Goal: Task Accomplishment & Management: Manage account settings

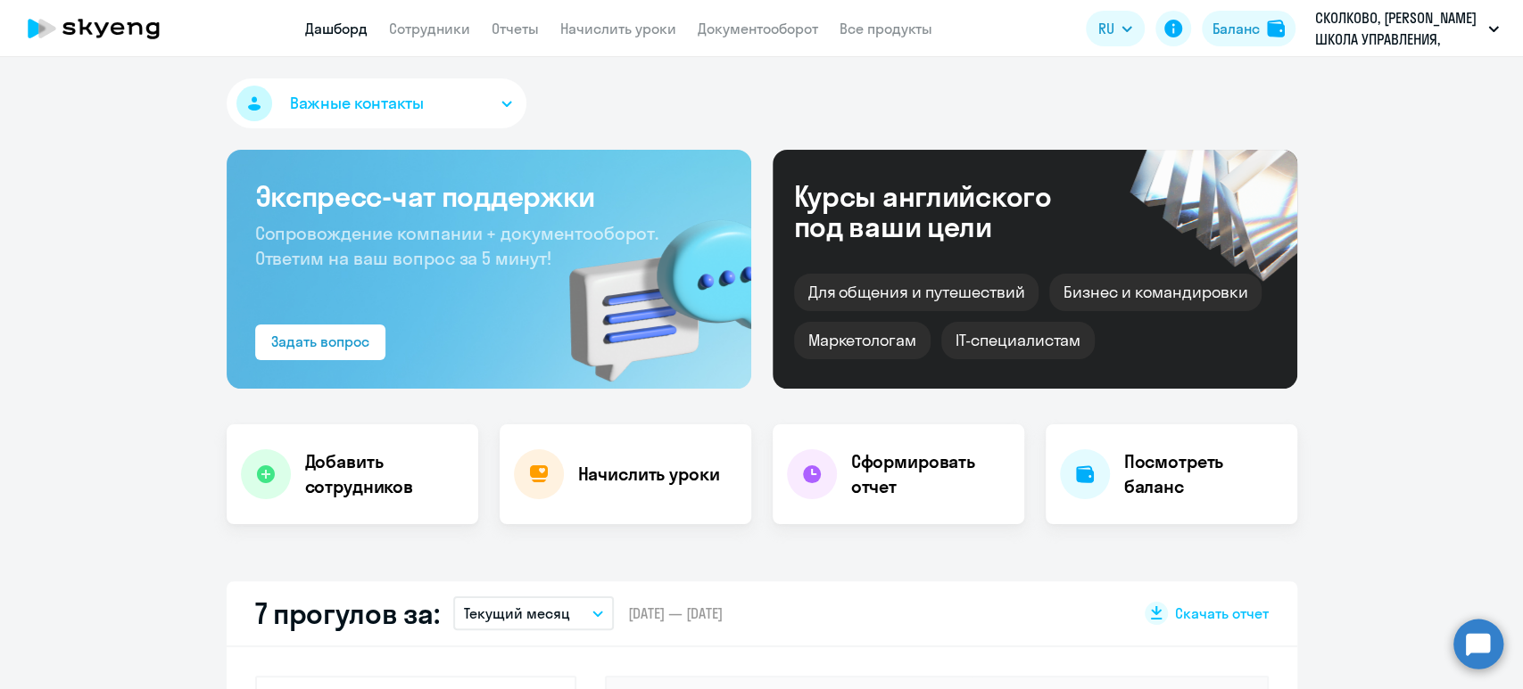
click at [442, 40] on app-header "Дашборд Сотрудники Отчеты Начислить уроки Документооборот Все продукты Дашборд …" at bounding box center [761, 28] width 1523 height 57
click at [438, 29] on link "Сотрудники" at bounding box center [429, 29] width 81 height 18
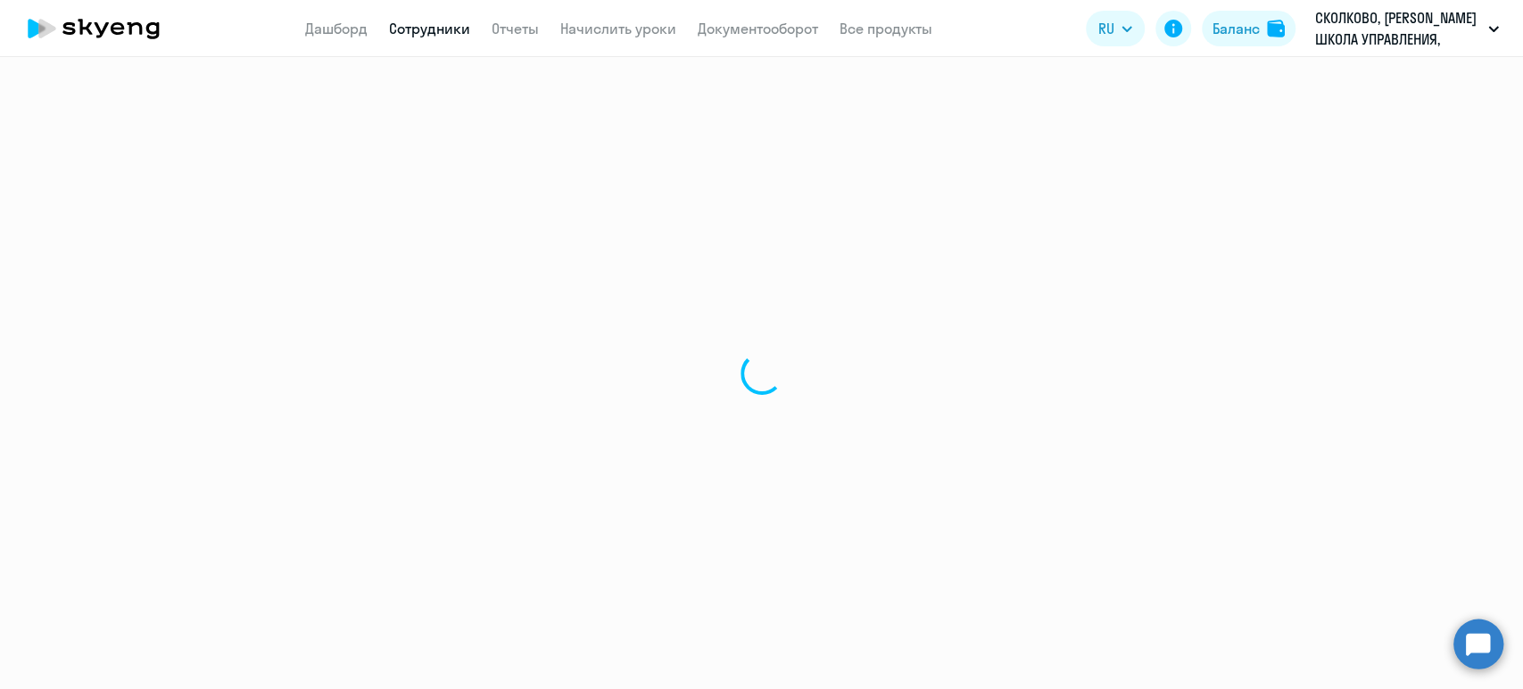
select select "30"
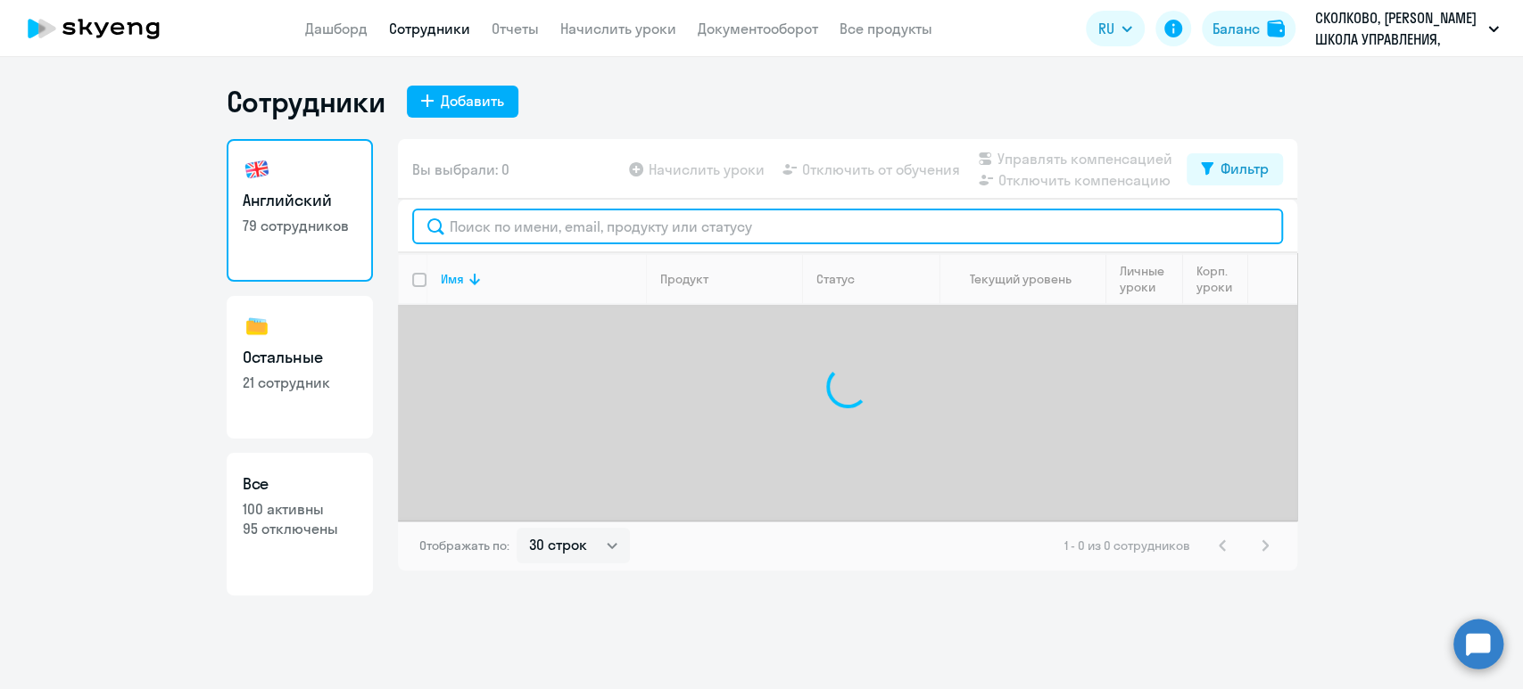
click at [779, 231] on input "text" at bounding box center [847, 227] width 871 height 36
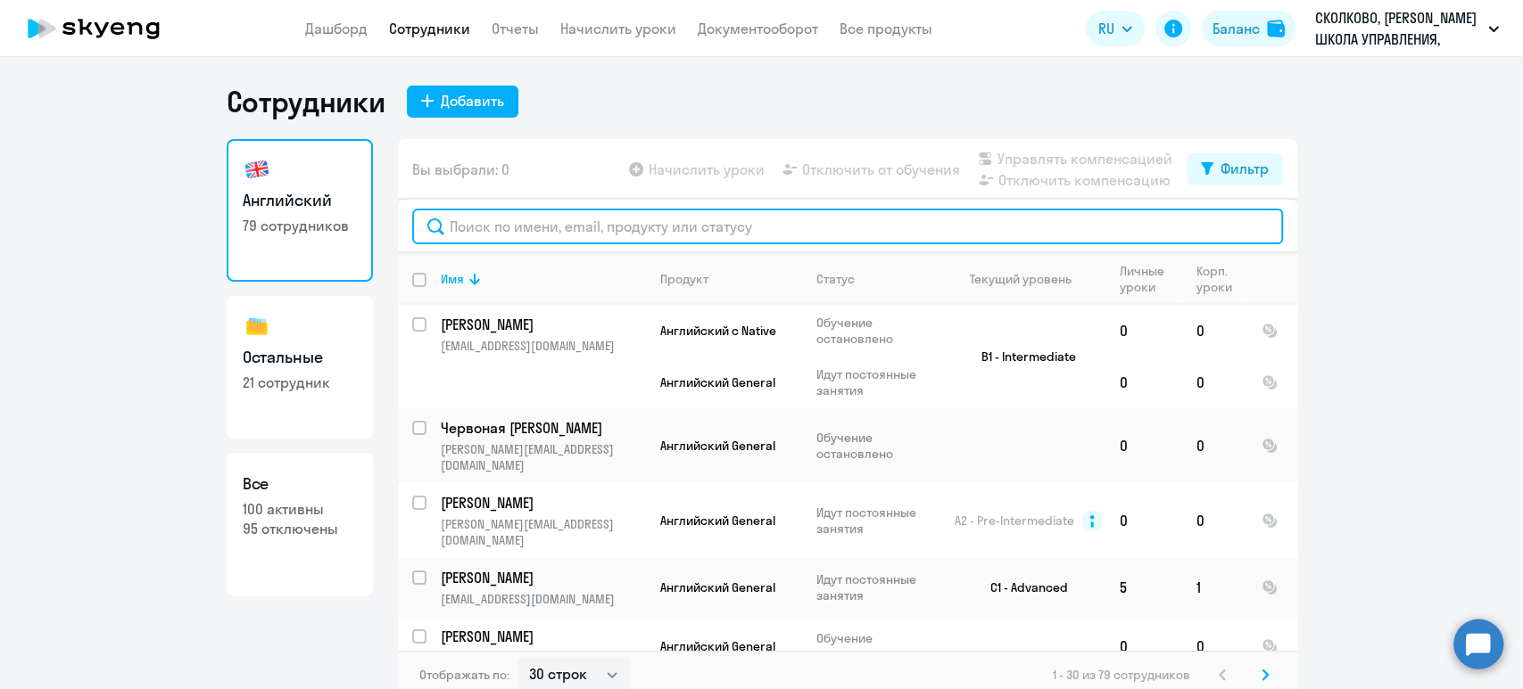
type input "с"
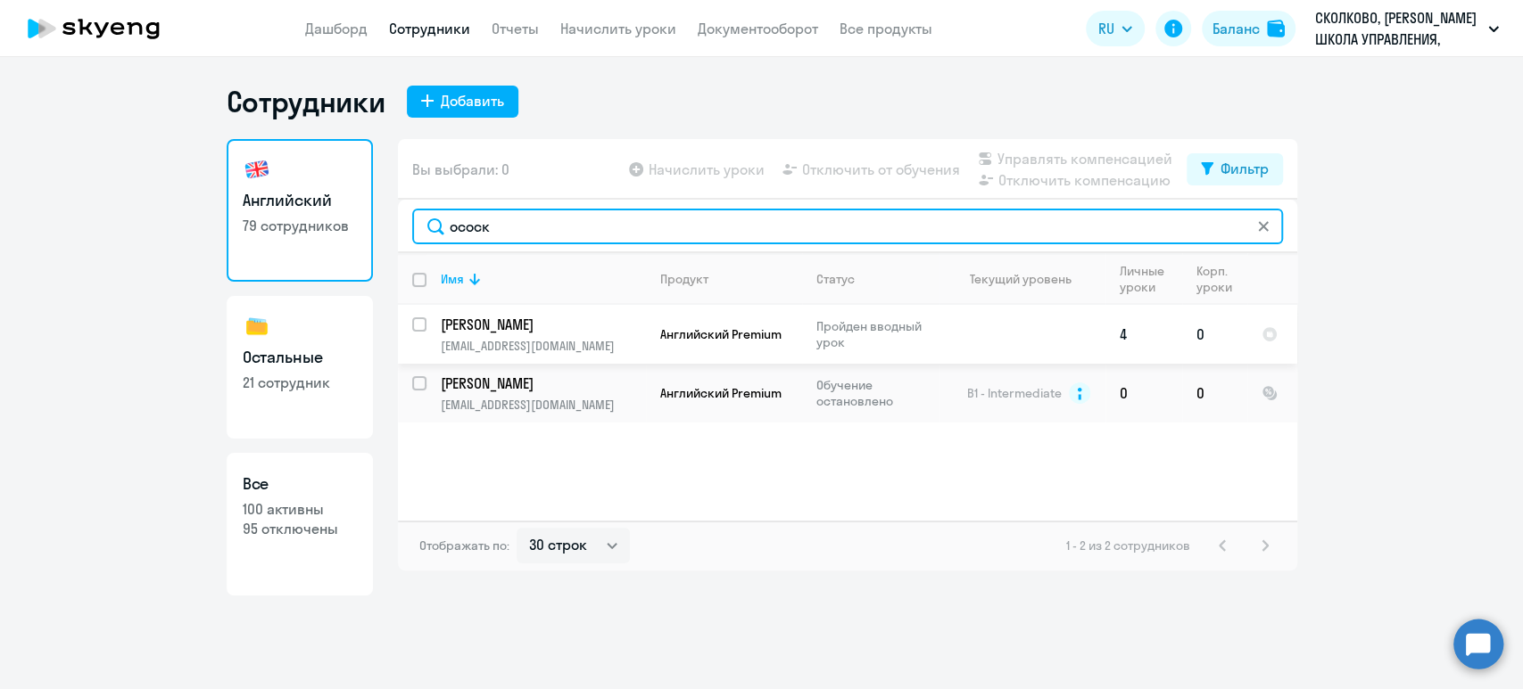
type input "ососк"
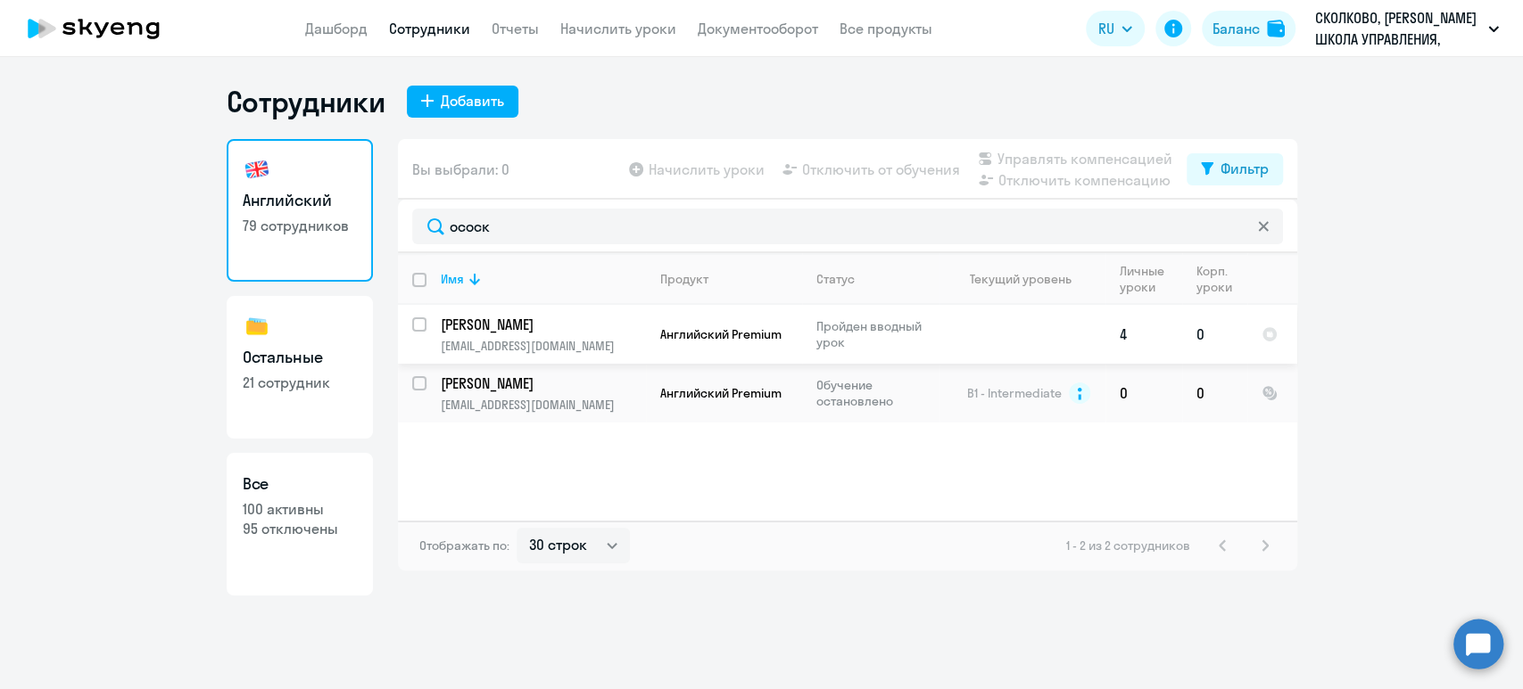
click at [417, 328] on input "select row 42744313" at bounding box center [430, 336] width 36 height 36
checkbox input "true"
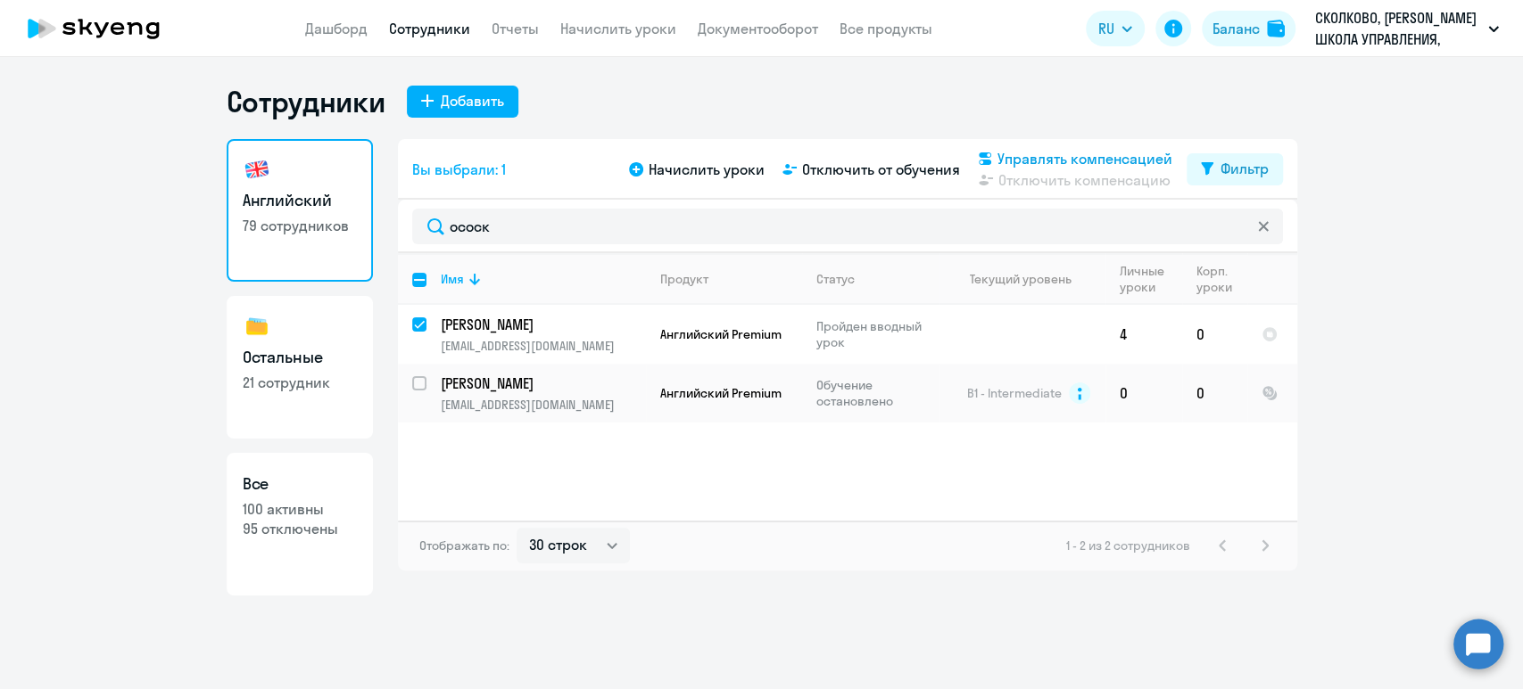
click at [1069, 161] on span "Управлять компенсацией" at bounding box center [1084, 158] width 175 height 21
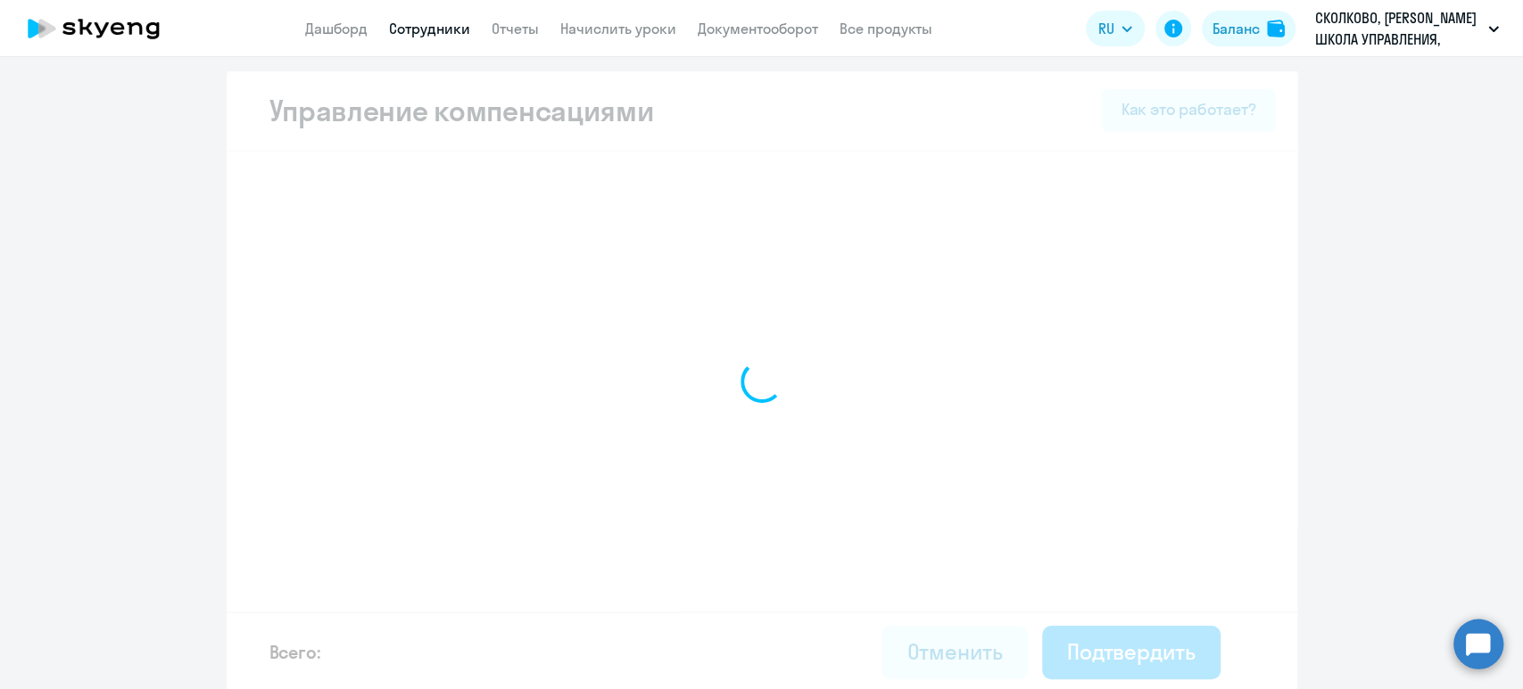
select select "MONTHLY"
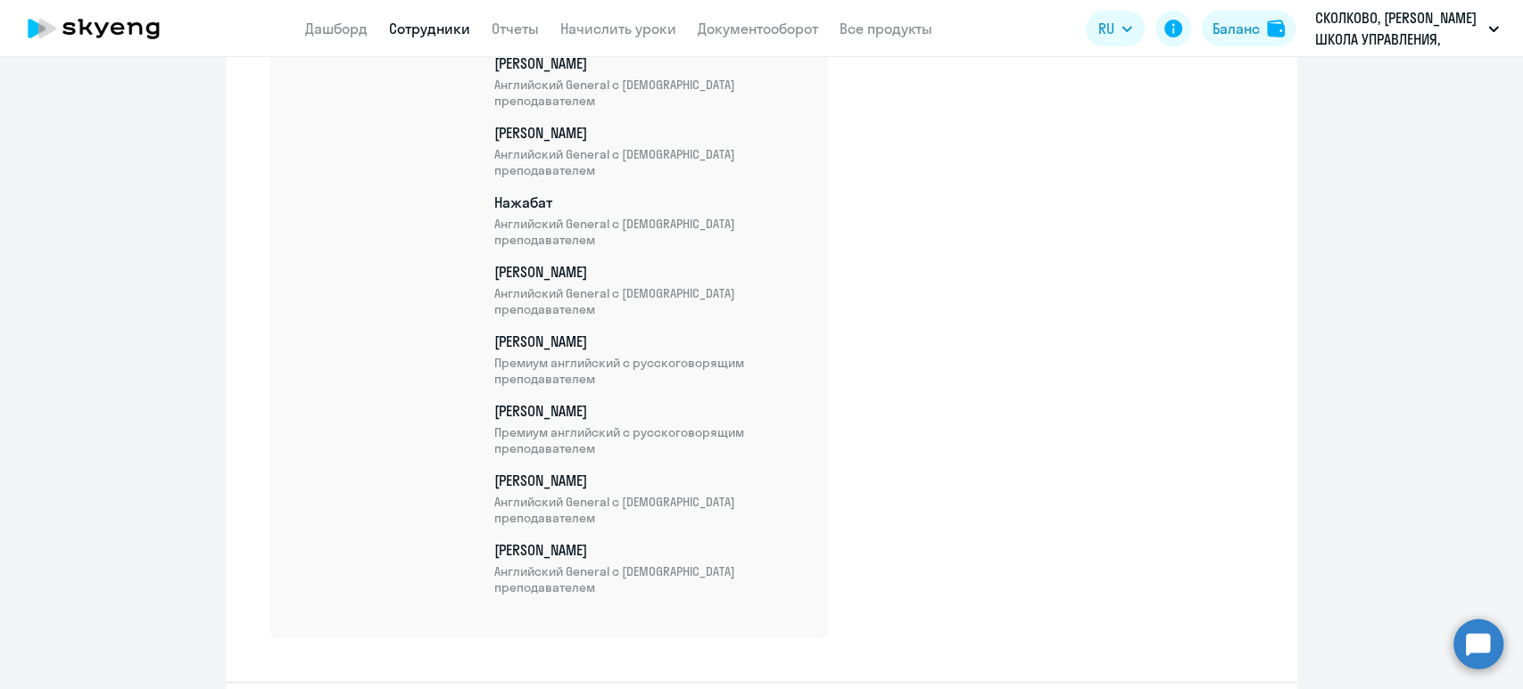
scroll to position [6141, 0]
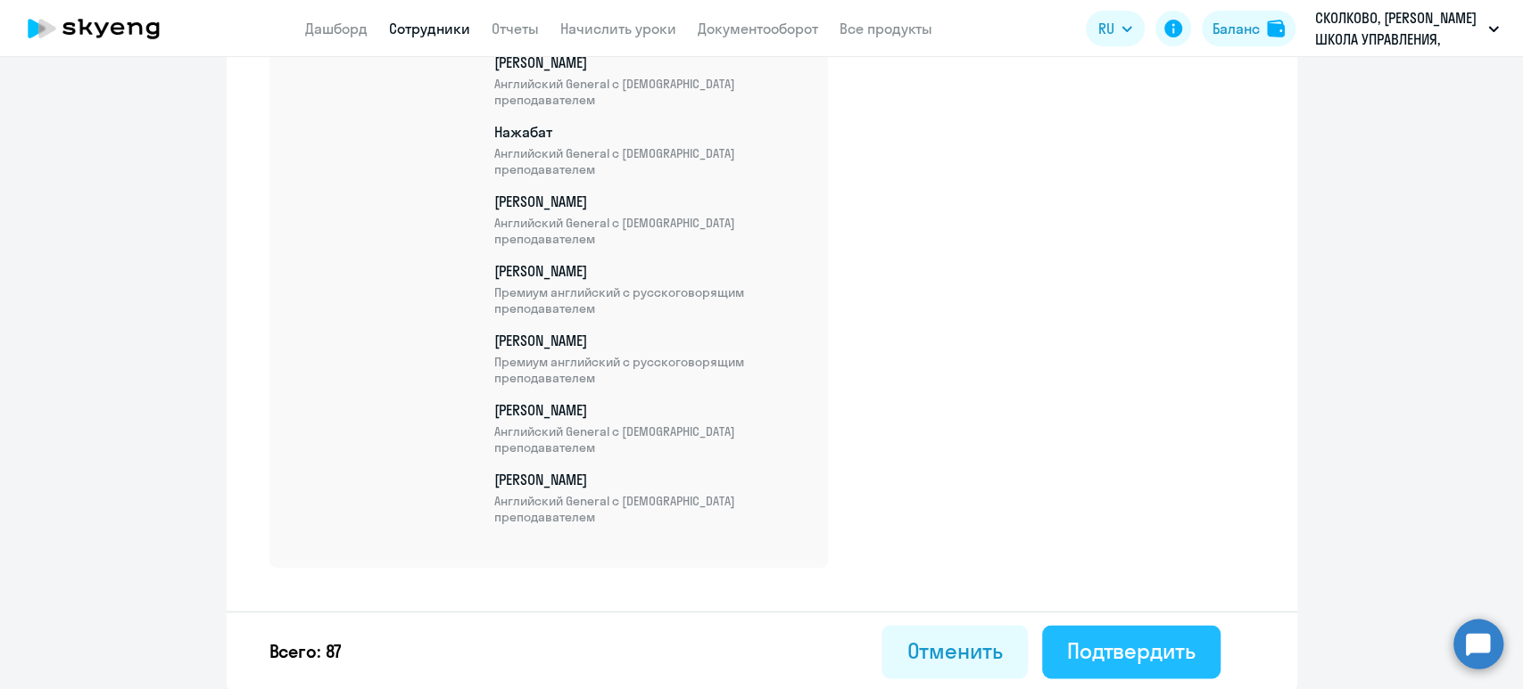
click at [1176, 650] on div "Подтвердить" at bounding box center [1131, 651] width 128 height 29
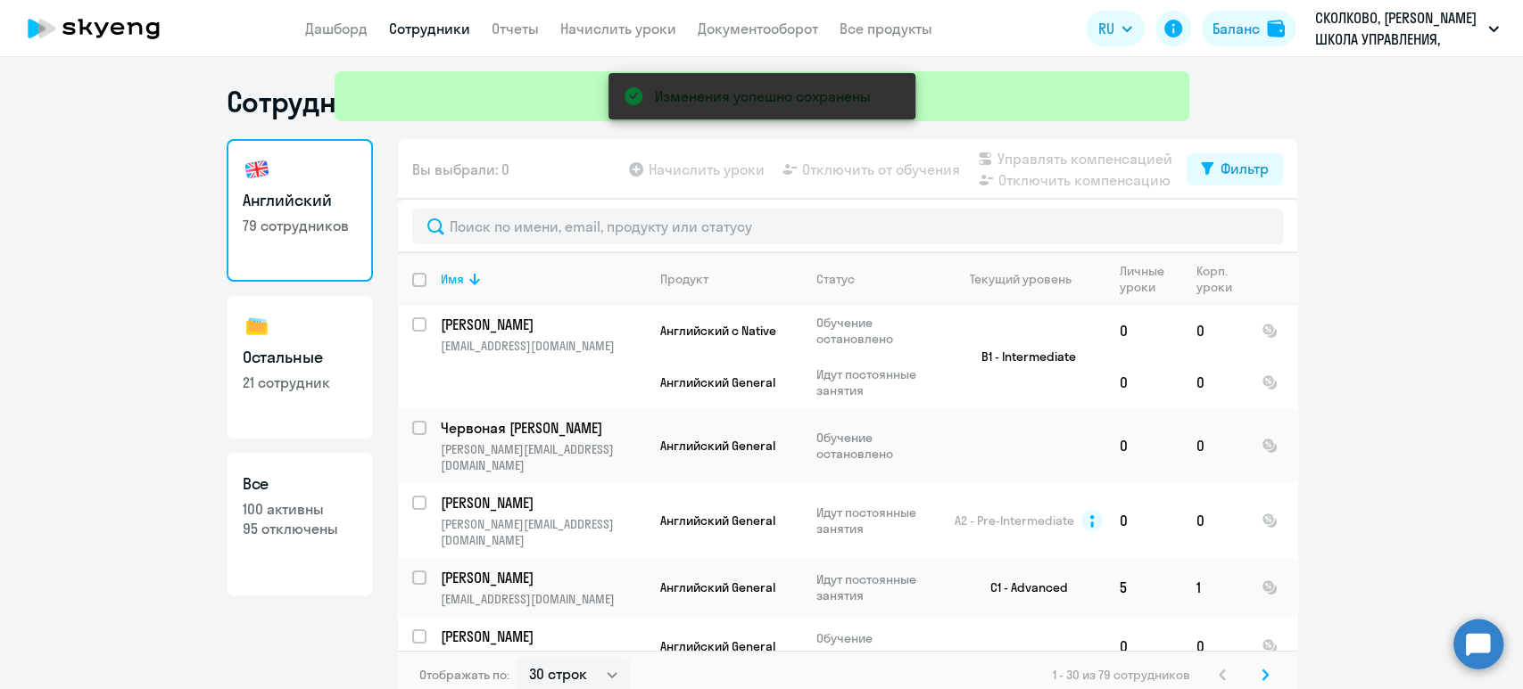
click at [442, 25] on div "Изменения успешно сохранены" at bounding box center [761, 64] width 869 height 128
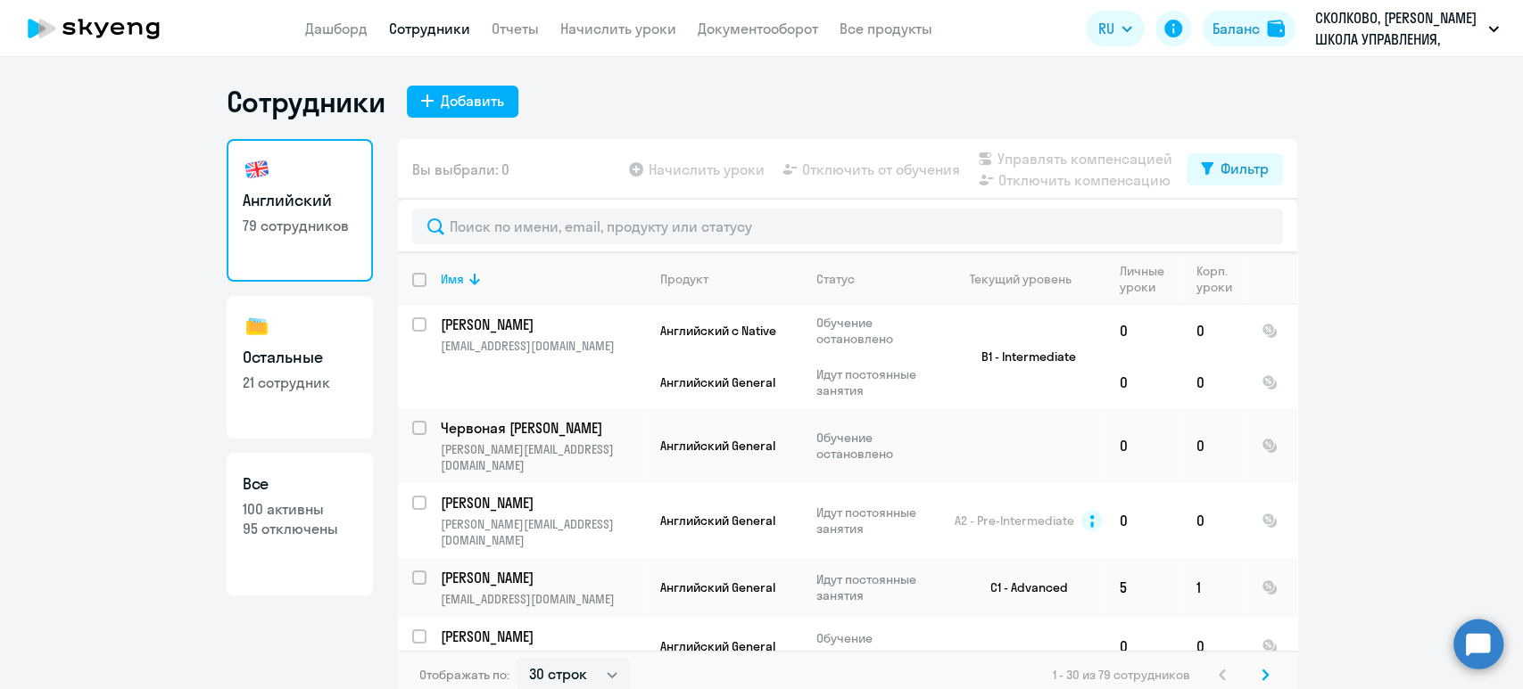
click at [432, 23] on link "Сотрудники" at bounding box center [429, 29] width 81 height 18
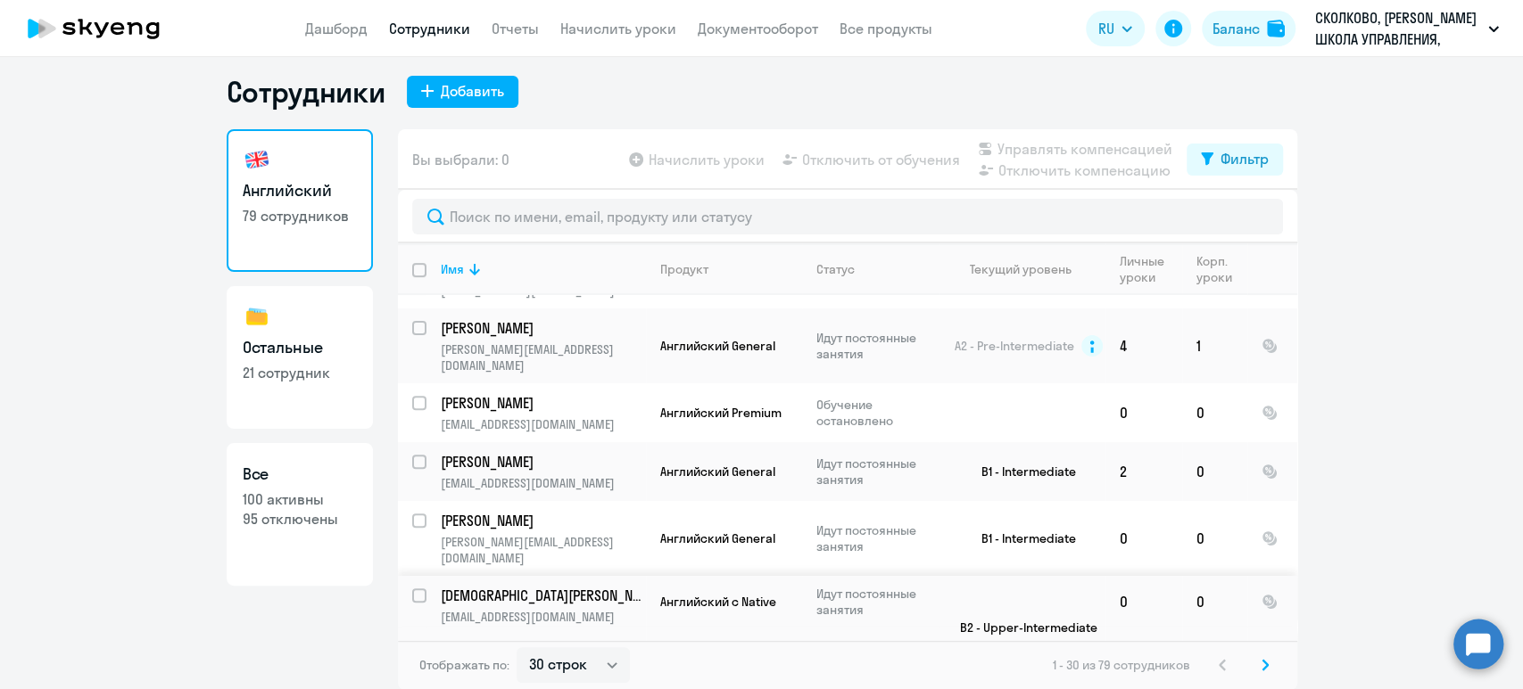
scroll to position [1189, 0]
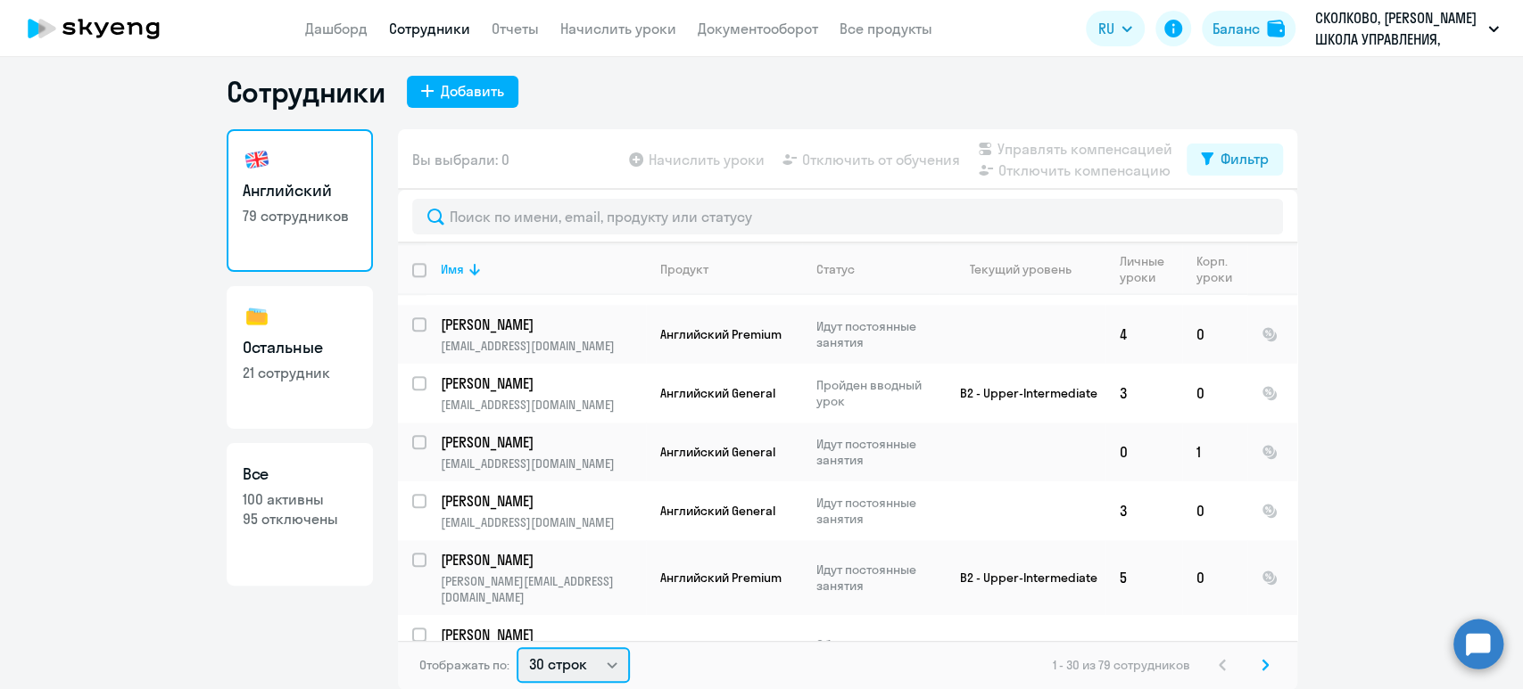
click at [552, 666] on select "30 строк 50 строк 100 строк" at bounding box center [572, 666] width 113 height 36
select select "100"
click at [516, 648] on select "30 строк 50 строк 100 строк" at bounding box center [572, 666] width 113 height 36
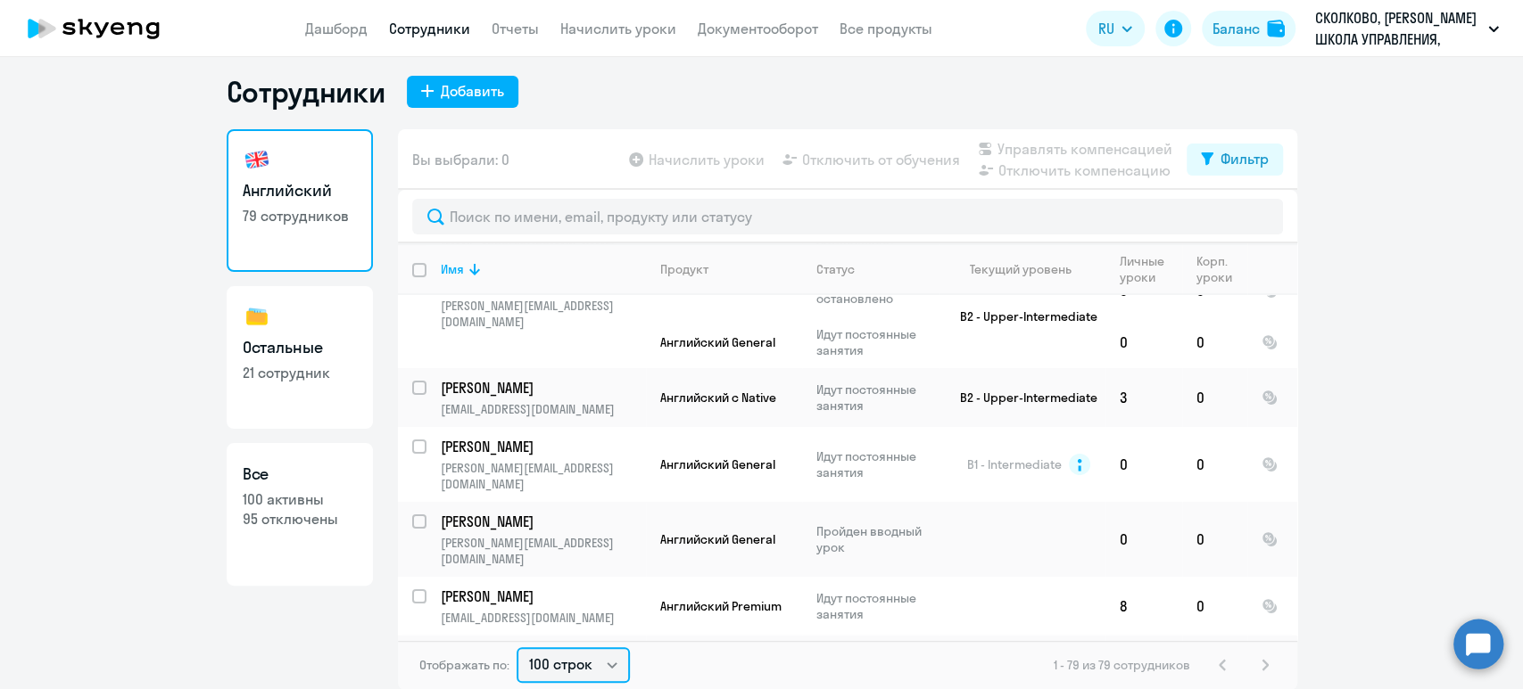
scroll to position [4692, 0]
